Goal: Task Accomplishment & Management: Manage account settings

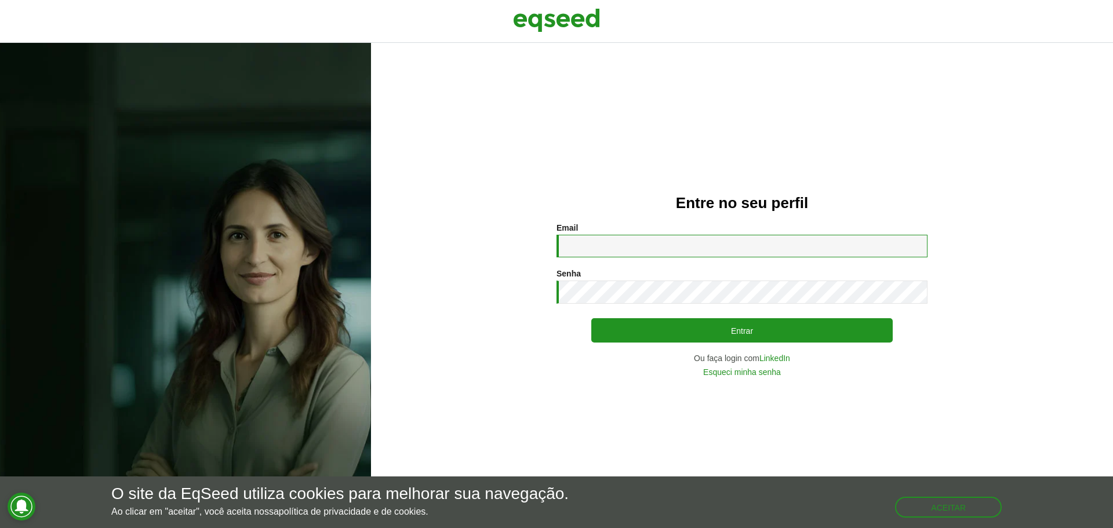
type input "**********"
click at [609, 318] on div "**********" at bounding box center [742, 299] width 371 height 153
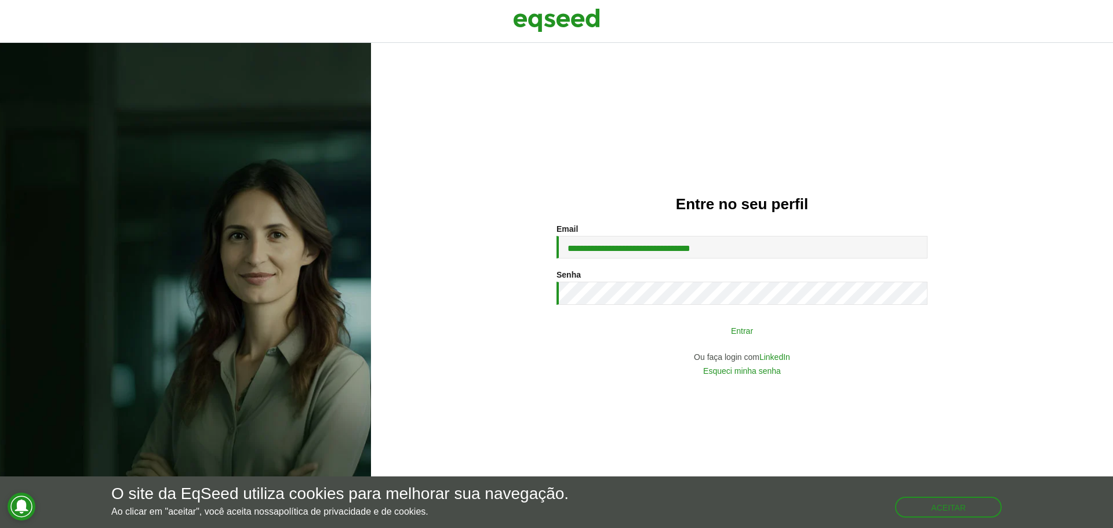
click at [610, 318] on div "**********" at bounding box center [742, 299] width 371 height 151
click at [612, 326] on button "Entrar" at bounding box center [742, 331] width 302 height 22
